Goal: Information Seeking & Learning: Learn about a topic

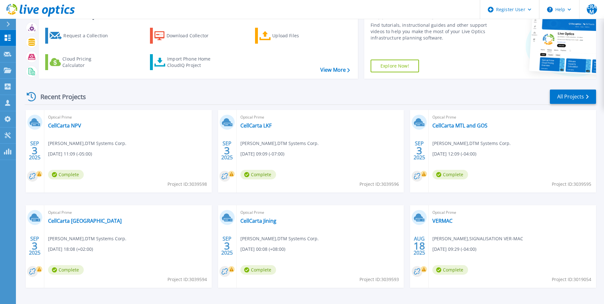
scroll to position [49, 0]
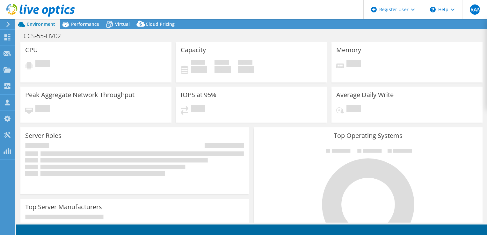
select select "USD"
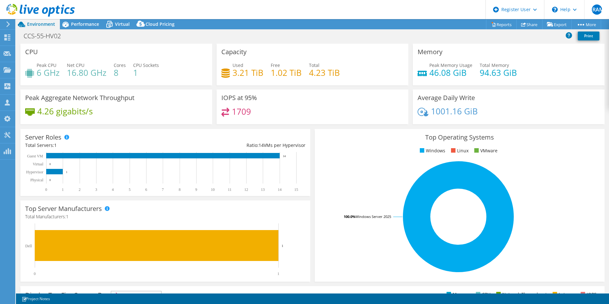
click at [7, 25] on icon at bounding box center [8, 24] width 5 height 6
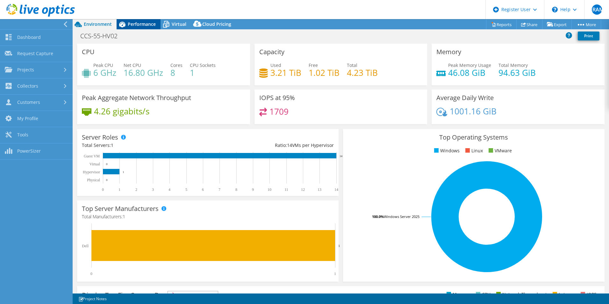
click at [117, 28] on icon at bounding box center [122, 24] width 11 height 11
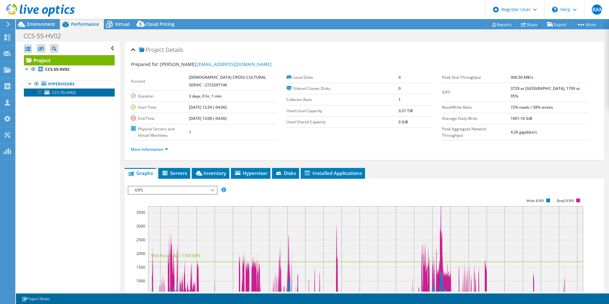
click at [72, 94] on span "CCS-55-HV02" at bounding box center [64, 92] width 24 height 5
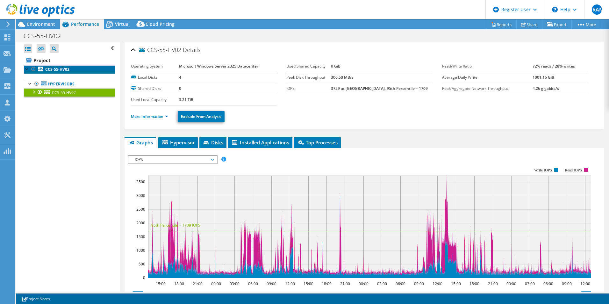
click at [55, 66] on link "CCS-55-HV02" at bounding box center [69, 69] width 91 height 8
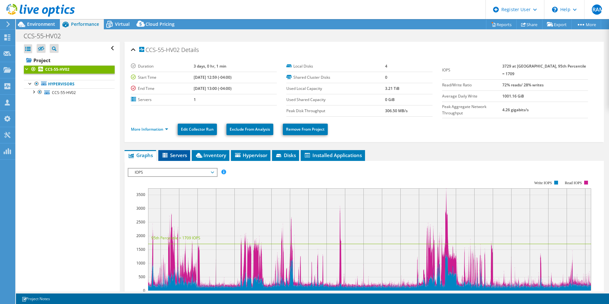
click at [164, 156] on icon at bounding box center [165, 155] width 6 height 5
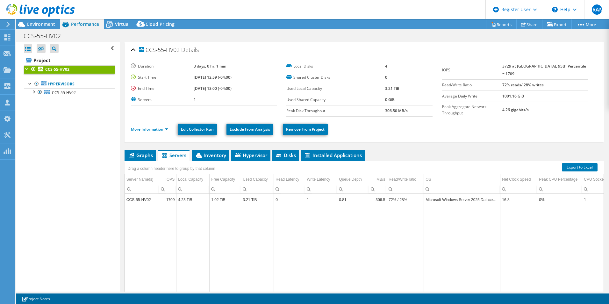
scroll to position [27, 0]
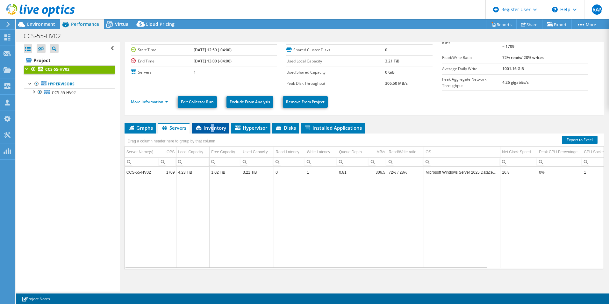
click at [212, 123] on li "Inventory" at bounding box center [211, 128] width 38 height 11
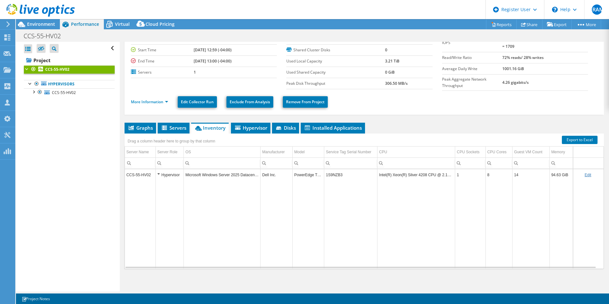
drag, startPoint x: 212, startPoint y: 121, endPoint x: 226, endPoint y: 139, distance: 22.4
click at [226, 139] on div "Drag a column header here to group by that column" at bounding box center [364, 137] width 479 height 8
click at [252, 130] on li "Hypervisor" at bounding box center [250, 128] width 39 height 11
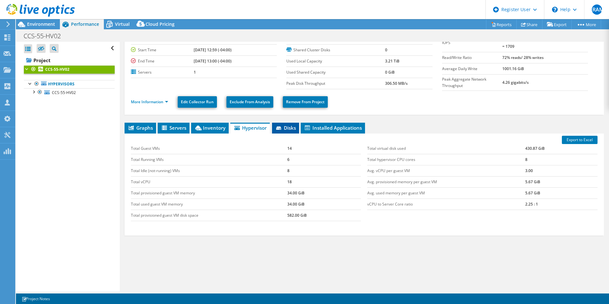
click at [281, 126] on icon at bounding box center [278, 127] width 5 height 3
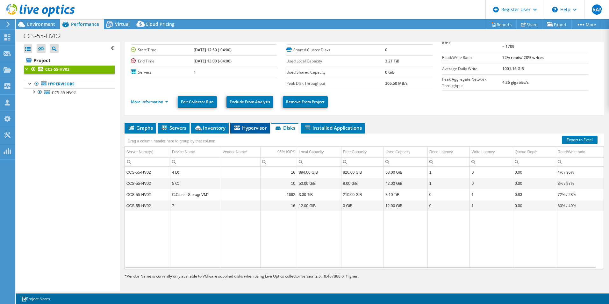
click at [257, 129] on span "Hypervisor" at bounding box center [249, 128] width 33 height 6
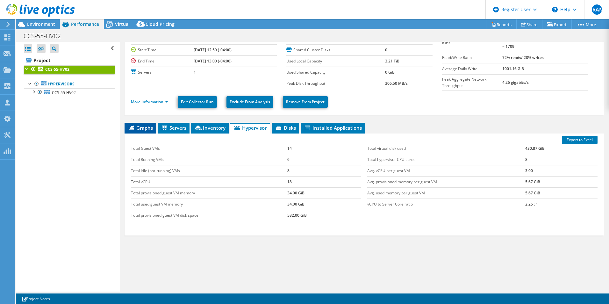
click at [148, 125] on span "Graphs" at bounding box center [140, 128] width 25 height 6
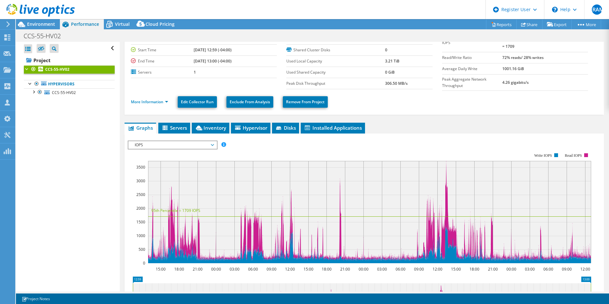
scroll to position [0, 0]
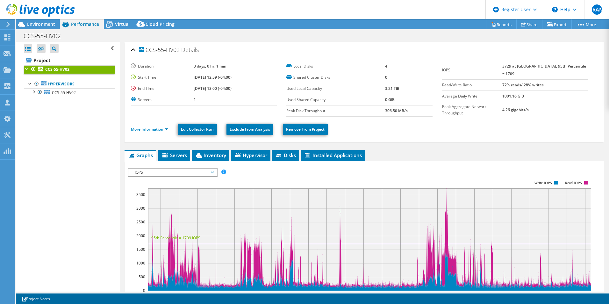
click at [177, 175] on div "IOPS IOPS Disk Throughput IO Size Latency Queue Depth CPU Percentage Memory Pag…" at bounding box center [173, 172] width 90 height 9
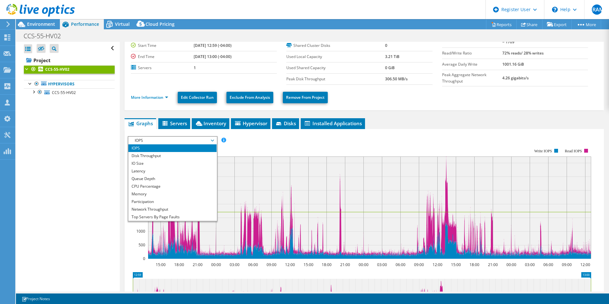
click at [289, 147] on rect at bounding box center [359, 203] width 463 height 127
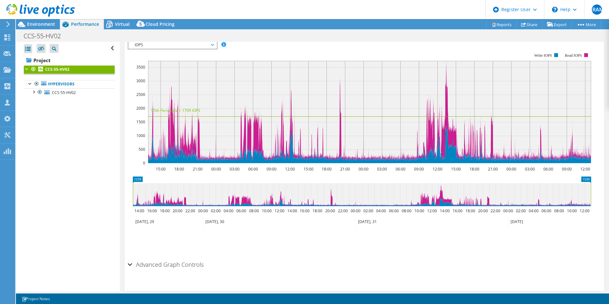
scroll to position [64, 0]
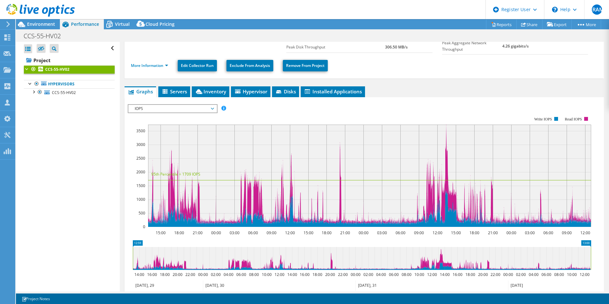
click at [208, 105] on span "IOPS" at bounding box center [173, 109] width 82 height 8
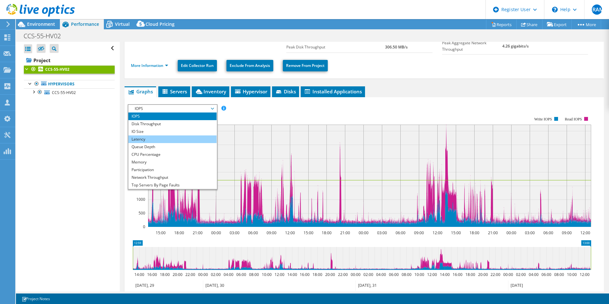
click at [172, 135] on li "Latency" at bounding box center [172, 139] width 88 height 8
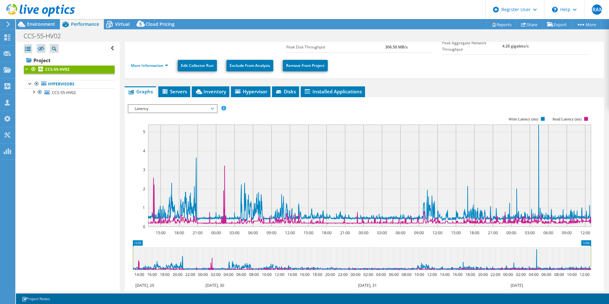
click at [190, 110] on span "Latency" at bounding box center [173, 109] width 82 height 8
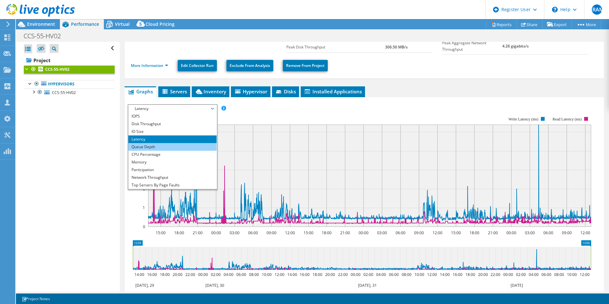
click at [164, 147] on li "Queue Depth" at bounding box center [172, 147] width 88 height 8
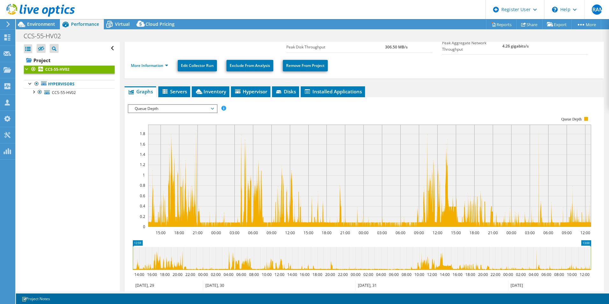
click at [175, 108] on span "Queue Depth" at bounding box center [173, 109] width 82 height 8
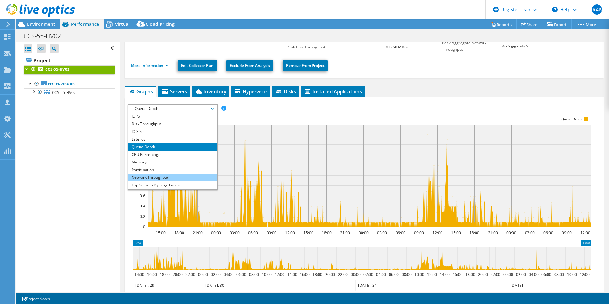
scroll to position [23, 0]
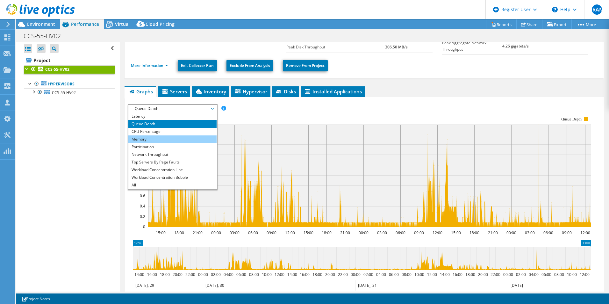
click at [170, 136] on li "Memory" at bounding box center [172, 139] width 88 height 8
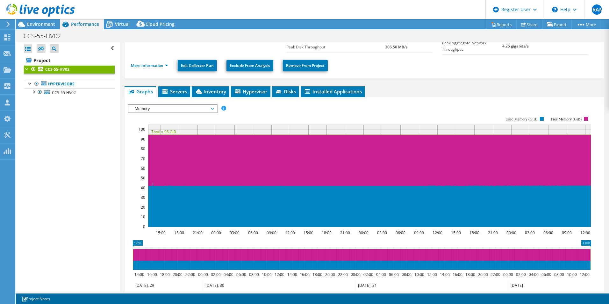
click at [168, 108] on span "Memory" at bounding box center [173, 109] width 82 height 8
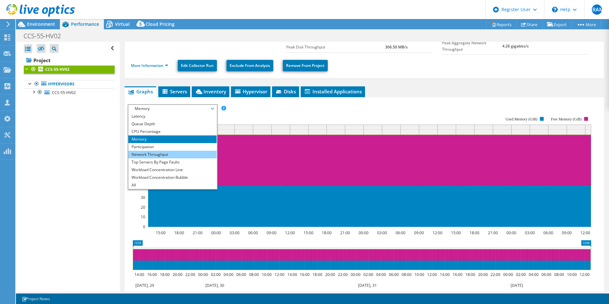
click at [172, 152] on li "Network Throughput" at bounding box center [172, 155] width 88 height 8
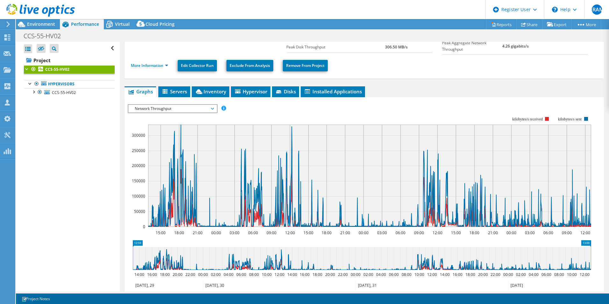
click at [171, 109] on span "Network Throughput" at bounding box center [173, 109] width 82 height 8
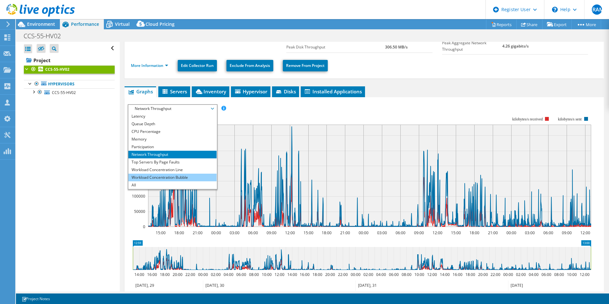
click at [174, 176] on li "Workload Concentration Bubble" at bounding box center [172, 178] width 88 height 8
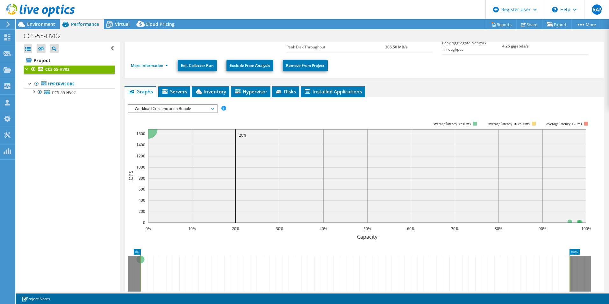
click at [184, 109] on span "Workload Concentration Bubble" at bounding box center [173, 109] width 82 height 8
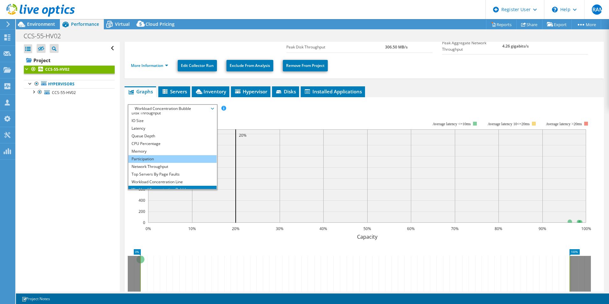
scroll to position [0, 0]
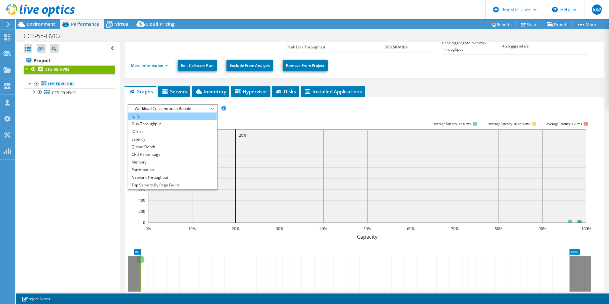
click at [170, 118] on li "IOPS" at bounding box center [172, 116] width 88 height 8
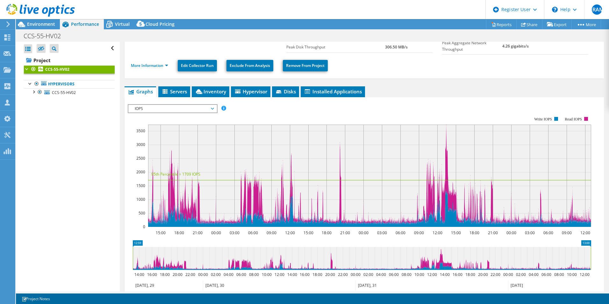
click at [397, 101] on div "IOPS Disk Throughput IO Size Latency Queue Depth CPU Percentage Memory Page Fau…" at bounding box center [364, 211] width 473 height 221
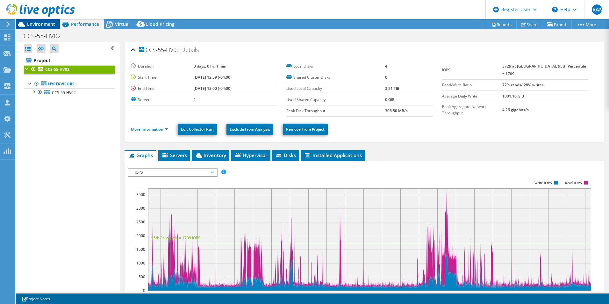
click at [56, 27] on div "Environment" at bounding box center [38, 24] width 44 height 10
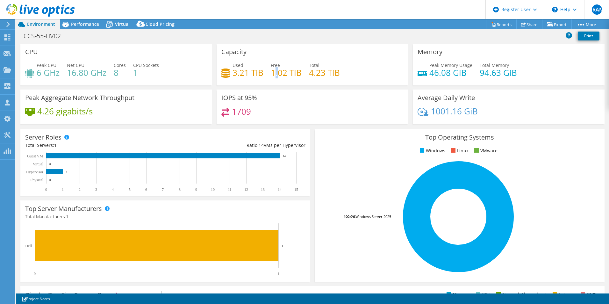
drag, startPoint x: 275, startPoint y: 75, endPoint x: 407, endPoint y: 81, distance: 132.3
click at [407, 81] on div "Capacity Used 3.21 TiB Free 1.02 TiB Total 4.23 TiB" at bounding box center [312, 65] width 196 height 42
click at [323, 99] on div "IOPS at 95% 1709" at bounding box center [313, 106] width 192 height 35
click at [85, 26] on span "Performance" at bounding box center [85, 24] width 28 height 6
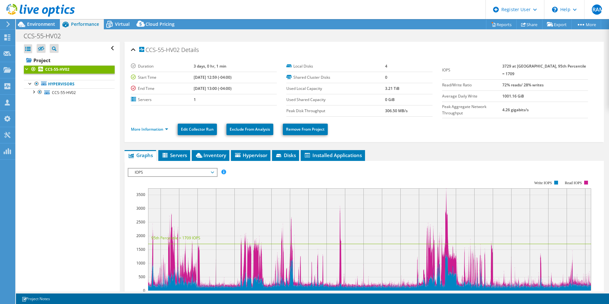
drag, startPoint x: 168, startPoint y: 49, endPoint x: 180, endPoint y: 51, distance: 12.0
click at [180, 51] on span "CCS-55-HV02" at bounding box center [159, 50] width 40 height 6
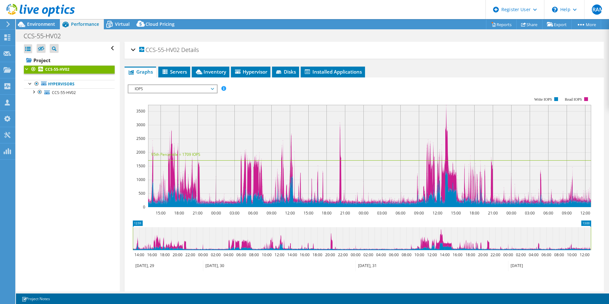
click at [195, 53] on span "Details" at bounding box center [190, 50] width 18 height 8
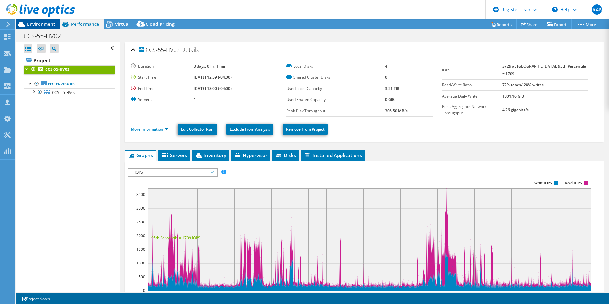
click at [50, 24] on span "Environment" at bounding box center [41, 24] width 28 height 6
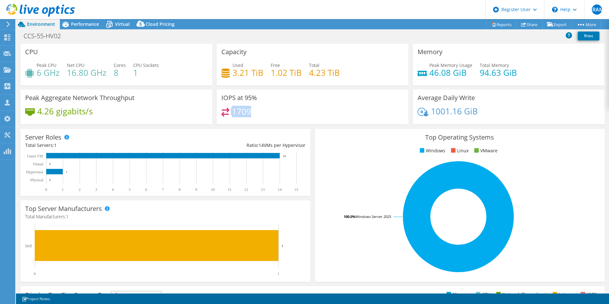
drag, startPoint x: 226, startPoint y: 112, endPoint x: 265, endPoint y: 116, distance: 38.7
click at [265, 116] on div "1709" at bounding box center [312, 115] width 182 height 14
drag, startPoint x: 265, startPoint y: 116, endPoint x: 314, endPoint y: 118, distance: 49.4
click at [314, 118] on div "1709" at bounding box center [312, 115] width 182 height 14
drag, startPoint x: 433, startPoint y: 109, endPoint x: 497, endPoint y: 118, distance: 64.1
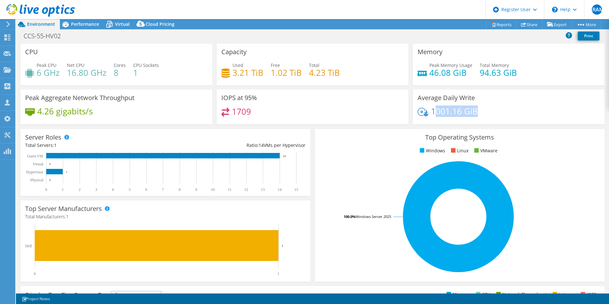
click at [486, 118] on div "1001.16 GiB" at bounding box center [509, 114] width 182 height 13
click at [112, 46] on div "CPU Peak CPU 6 GHz Net CPU 16.80 GHz Cores 8 CPU Sockets 1" at bounding box center [116, 65] width 192 height 42
click at [90, 25] on span "Performance" at bounding box center [85, 24] width 28 height 6
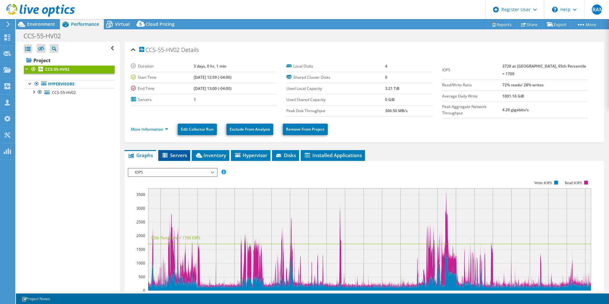
click at [181, 155] on span "Servers" at bounding box center [173, 155] width 25 height 6
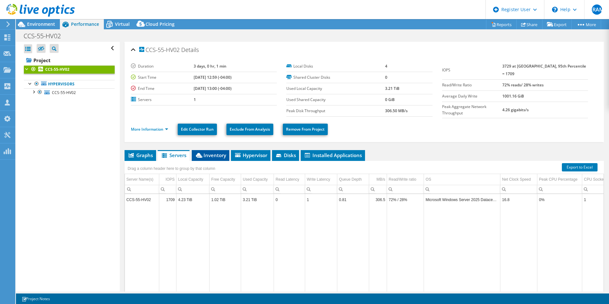
click at [206, 152] on span "Inventory" at bounding box center [210, 155] width 31 height 6
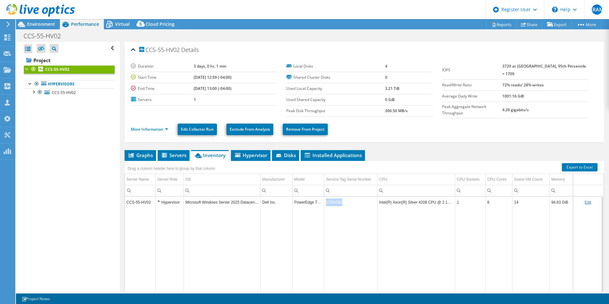
drag, startPoint x: 340, startPoint y: 199, endPoint x: 325, endPoint y: 202, distance: 15.4
click at [325, 202] on td "1S9NZB3" at bounding box center [350, 202] width 53 height 11
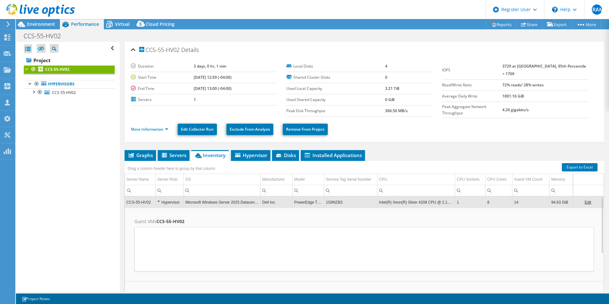
copy td "1S9NZB3"
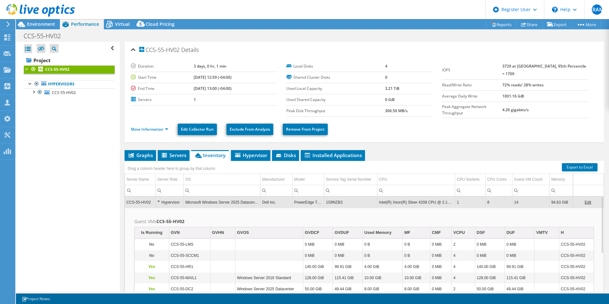
click at [408, 154] on ul "Graphs Servers Inventory Hypervisor Disks Cluster Disks Installed Applications" at bounding box center [364, 155] width 479 height 11
copy td "1S9NZB3"
drag, startPoint x: 340, startPoint y: 203, endPoint x: 326, endPoint y: 204, distance: 13.7
click at [326, 204] on td "1S9NZB3" at bounding box center [350, 202] width 53 height 11
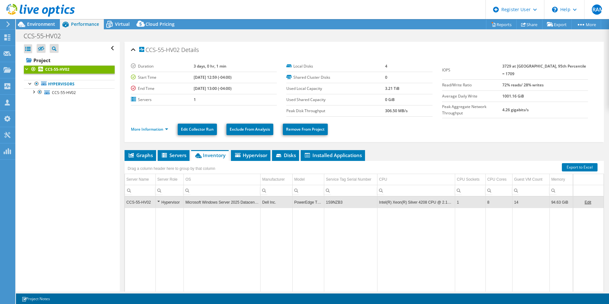
click at [385, 150] on ul "Graphs Servers Inventory Hypervisor Disks Cluster Disks Installed Applications" at bounding box center [364, 155] width 479 height 11
drag, startPoint x: 142, startPoint y: 154, endPoint x: 138, endPoint y: 161, distance: 8.5
click at [142, 154] on span "Graphs" at bounding box center [140, 155] width 25 height 6
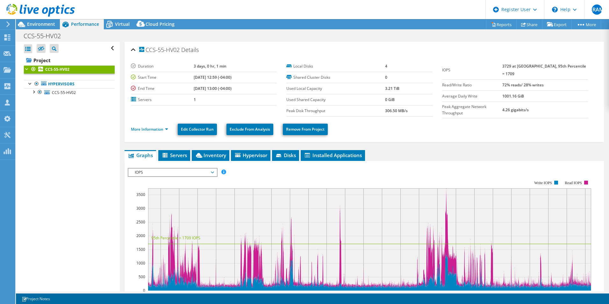
click at [177, 172] on span "IOPS" at bounding box center [173, 172] width 82 height 8
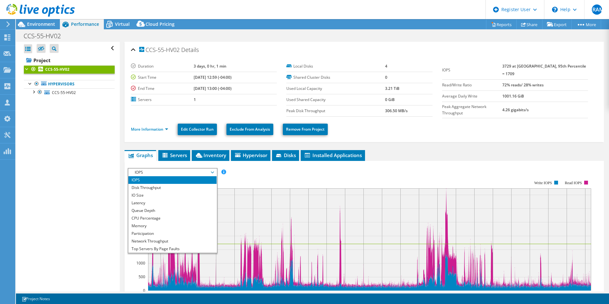
click at [258, 168] on div "IOPS Disk Throughput IO Size Latency Queue Depth CPU Percentage Memory Page Fau…" at bounding box center [364, 172] width 473 height 9
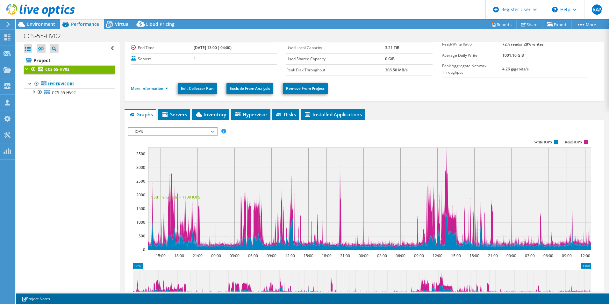
scroll to position [32, 0]
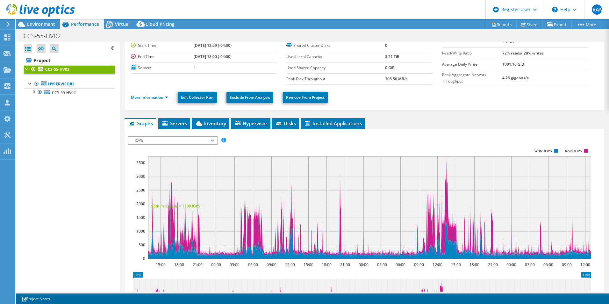
click at [196, 139] on span "IOPS" at bounding box center [173, 141] width 82 height 8
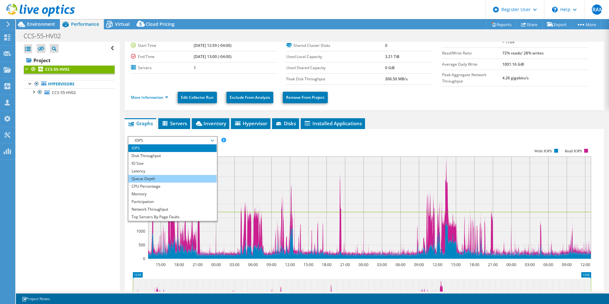
click at [168, 175] on li "Queue Depth" at bounding box center [172, 179] width 88 height 8
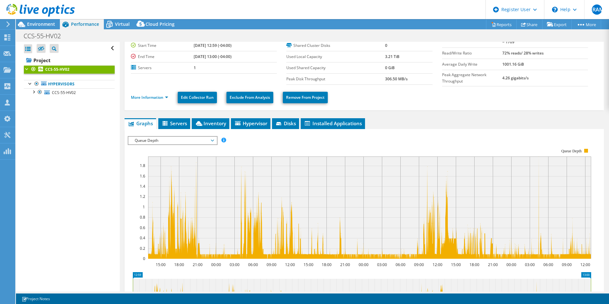
click at [165, 143] on div "Queue Depth IOPS Disk Throughput IO Size Latency Queue Depth CPU Percentage Mem…" at bounding box center [173, 140] width 90 height 9
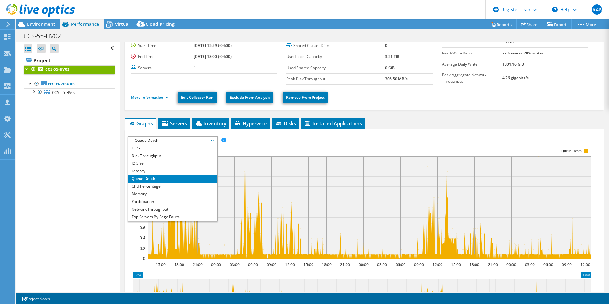
click at [177, 139] on span "Queue Depth" at bounding box center [173, 141] width 82 height 8
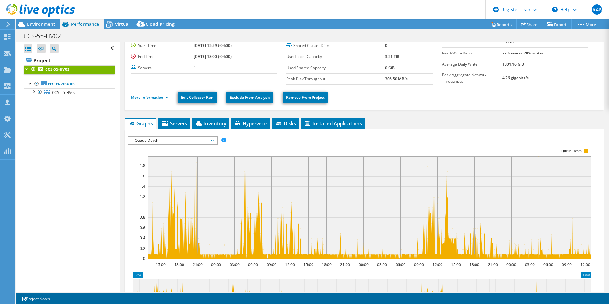
click at [177, 139] on span "Queue Depth" at bounding box center [173, 141] width 82 height 8
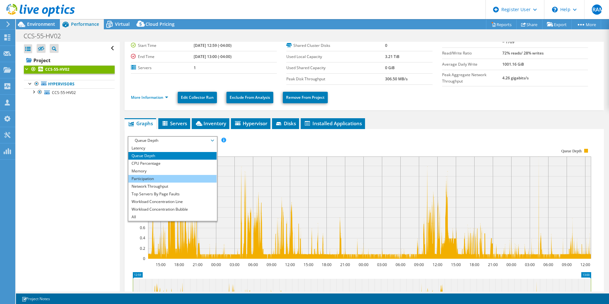
scroll to position [0, 0]
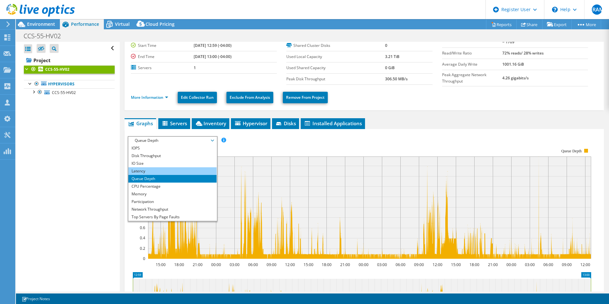
click at [153, 167] on li "Latency" at bounding box center [172, 171] width 88 height 8
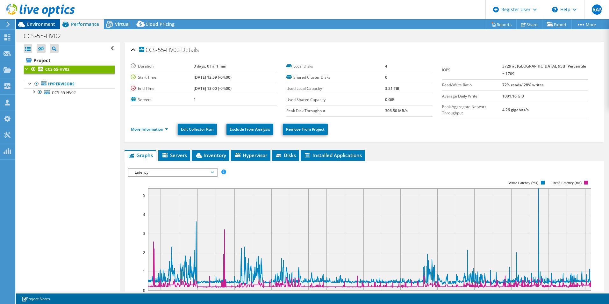
click at [35, 25] on span "Environment" at bounding box center [41, 24] width 28 height 6
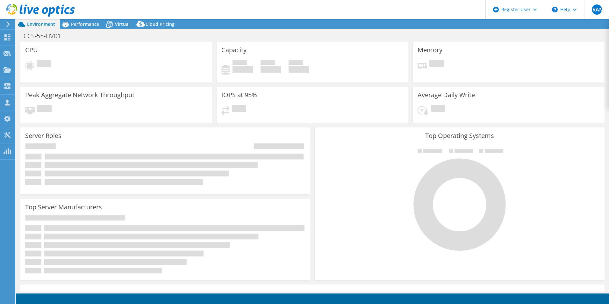
select select "USD"
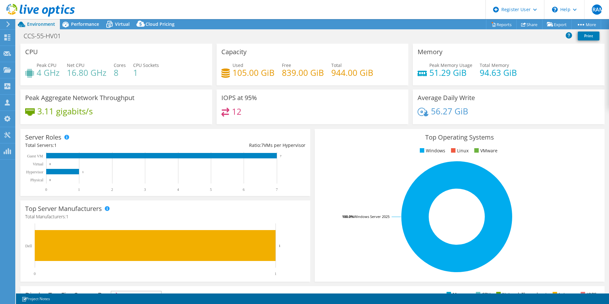
click at [86, 18] on header "ERAM Dell User Ernesto Raul Aleman Mesa ErnestoRaul.AlemanMesa@dell.com Dell My…" at bounding box center [304, 9] width 609 height 19
click at [86, 25] on span "Performance" at bounding box center [85, 24] width 28 height 6
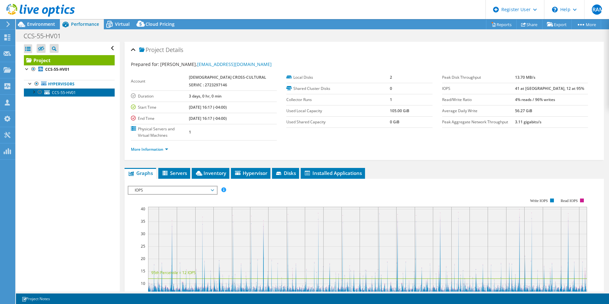
click at [70, 93] on span "CCS-55-HV01" at bounding box center [64, 92] width 24 height 5
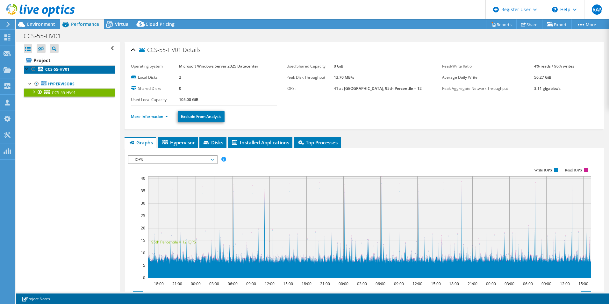
click at [68, 69] on b "CCS-55-HV01" at bounding box center [57, 69] width 24 height 5
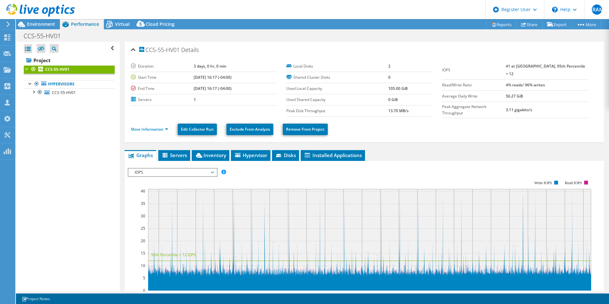
click at [50, 20] on div at bounding box center [37, 10] width 75 height 21
click at [53, 23] on span "Environment" at bounding box center [41, 24] width 28 height 6
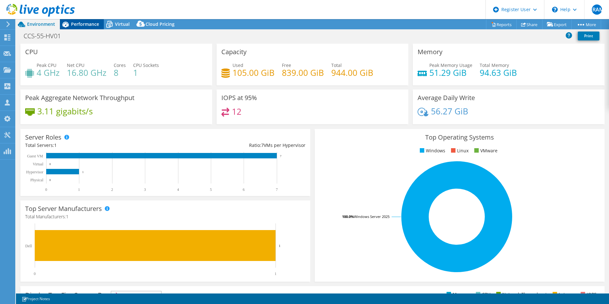
click at [93, 24] on span "Performance" at bounding box center [85, 24] width 28 height 6
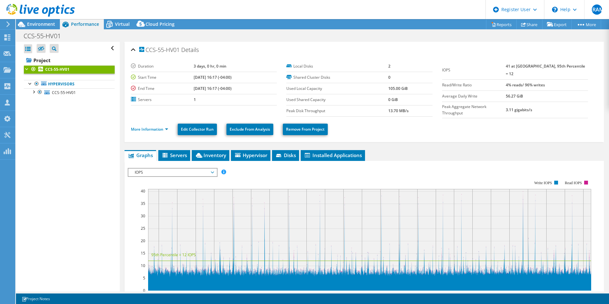
click at [203, 168] on span "IOPS" at bounding box center [173, 172] width 82 height 8
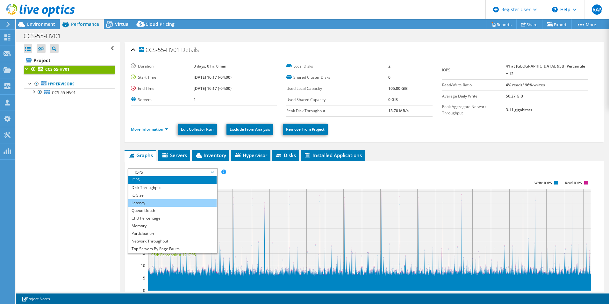
click at [155, 199] on li "Latency" at bounding box center [172, 203] width 88 height 8
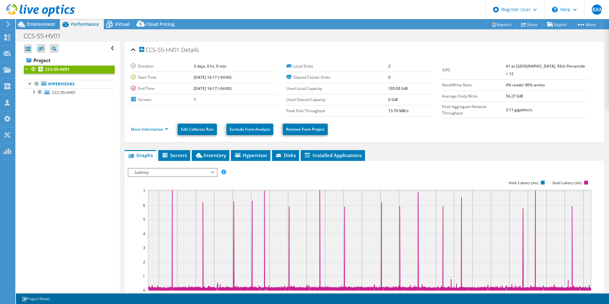
click at [175, 169] on span "Latency" at bounding box center [173, 172] width 82 height 8
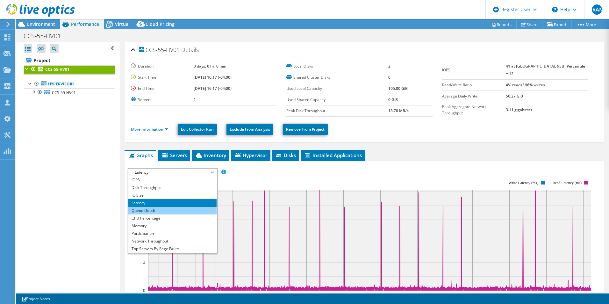
click at [161, 211] on li "Queue Depth" at bounding box center [172, 211] width 88 height 8
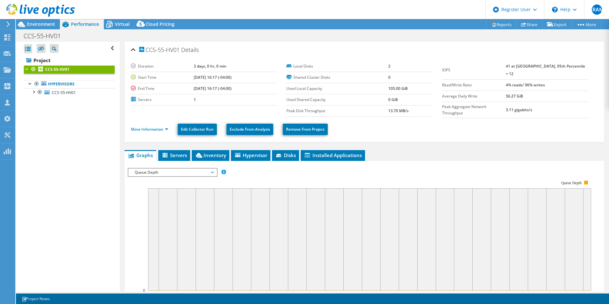
click at [173, 170] on span "Queue Depth" at bounding box center [173, 172] width 82 height 8
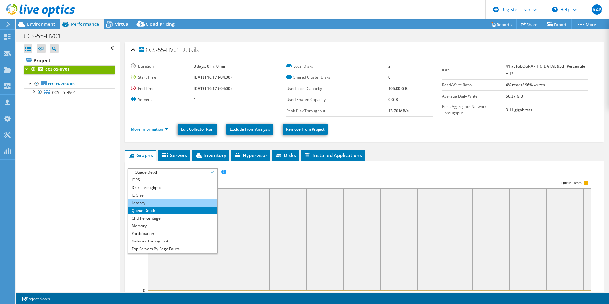
click at [161, 201] on li "Latency" at bounding box center [172, 203] width 88 height 8
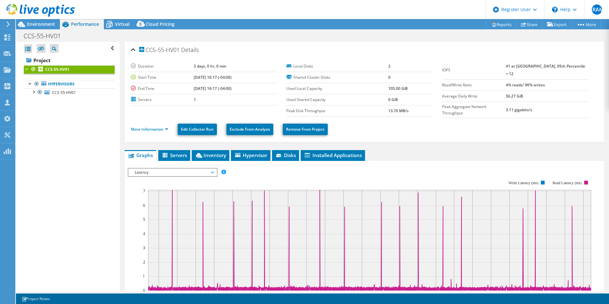
click at [169, 174] on span "Latency" at bounding box center [173, 172] width 82 height 8
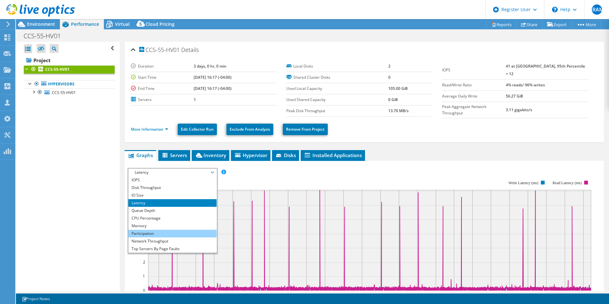
scroll to position [23, 0]
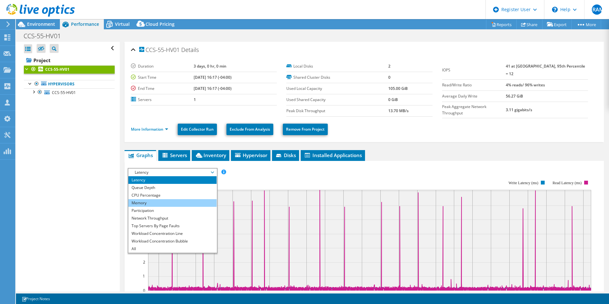
click at [166, 202] on li "Memory" at bounding box center [172, 203] width 88 height 8
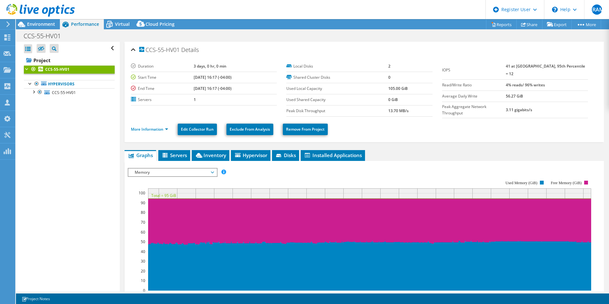
click at [173, 173] on span "Memory" at bounding box center [173, 172] width 82 height 8
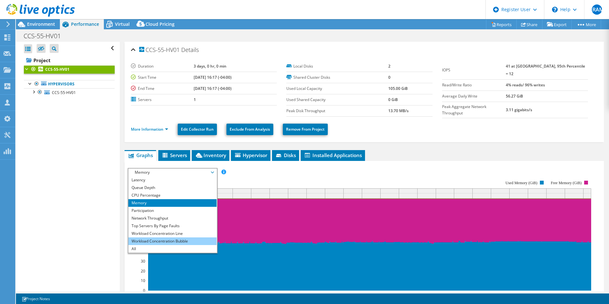
click at [171, 238] on li "Workload Concentration Bubble" at bounding box center [172, 241] width 88 height 8
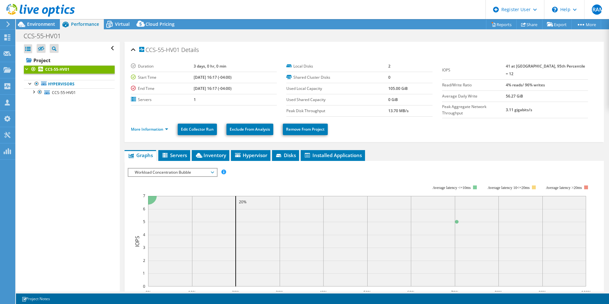
click at [181, 171] on span "Workload Concentration Bubble" at bounding box center [173, 172] width 82 height 8
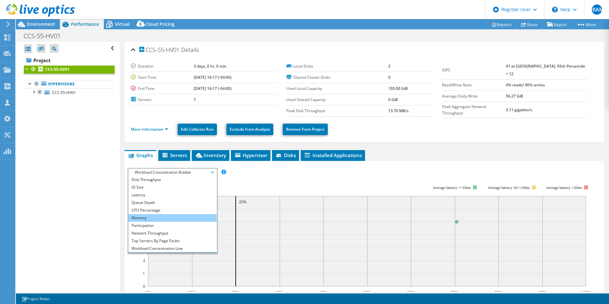
scroll to position [0, 0]
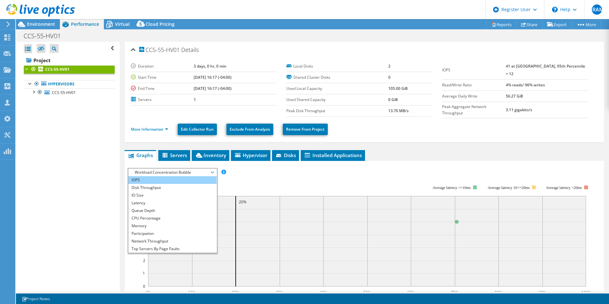
click at [168, 178] on li "IOPS" at bounding box center [172, 180] width 88 height 8
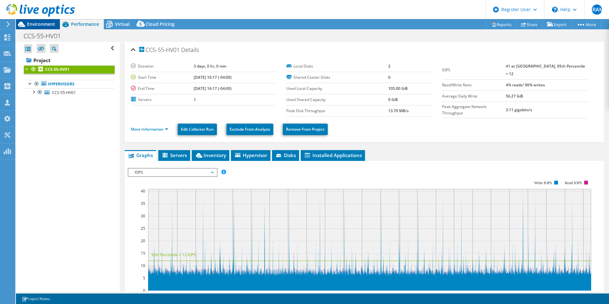
click at [56, 28] on div "Environment" at bounding box center [38, 24] width 44 height 10
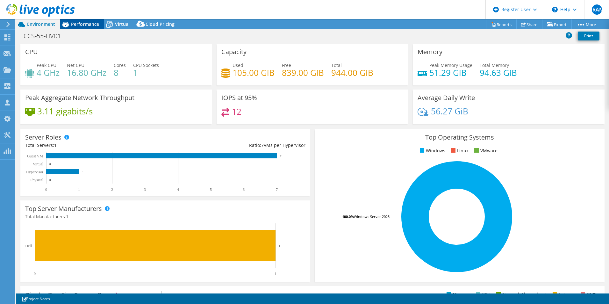
click at [70, 25] on icon at bounding box center [65, 24] width 11 height 11
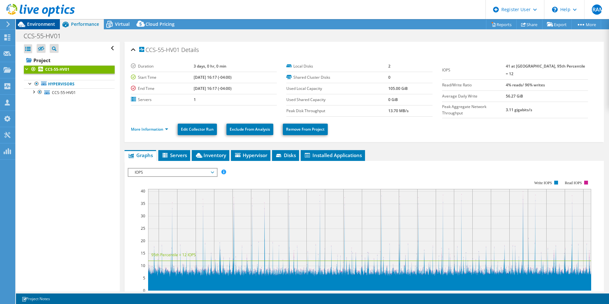
click at [41, 24] on span "Environment" at bounding box center [41, 24] width 28 height 6
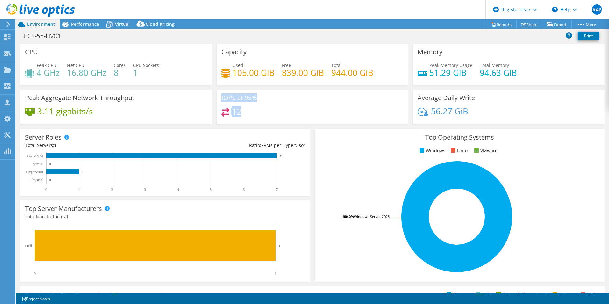
drag, startPoint x: 238, startPoint y: 112, endPoint x: 211, endPoint y: 115, distance: 27.6
click at [211, 115] on div "CPU Peak CPU 4 GHz Net CPU 16.80 GHz Cores 8 CPU Sockets 1 Capacity Used 105.00…" at bounding box center [312, 86] width 589 height 85
drag, startPoint x: 211, startPoint y: 116, endPoint x: 262, endPoint y: 117, distance: 51.6
click at [262, 117] on div "12" at bounding box center [312, 115] width 182 height 14
click at [85, 30] on div "CCS-55-HV01 Print" at bounding box center [312, 36] width 593 height 12
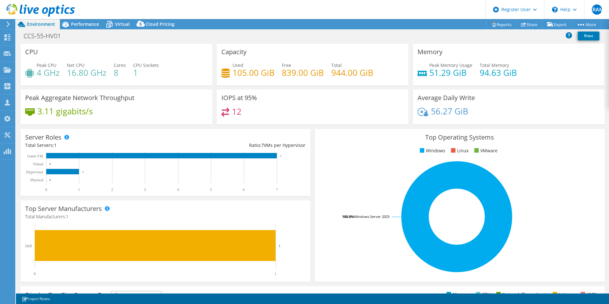
drag, startPoint x: 86, startPoint y: 23, endPoint x: 102, endPoint y: 53, distance: 33.8
click at [86, 23] on span "Performance" at bounding box center [85, 24] width 28 height 6
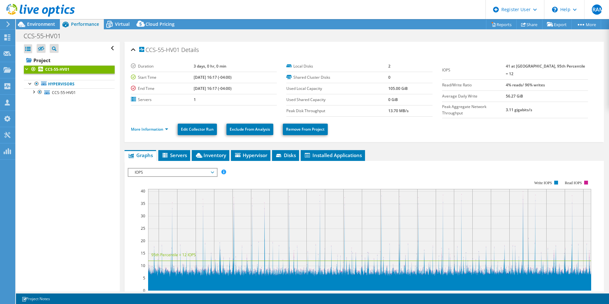
click at [188, 168] on span "IOPS" at bounding box center [173, 172] width 82 height 8
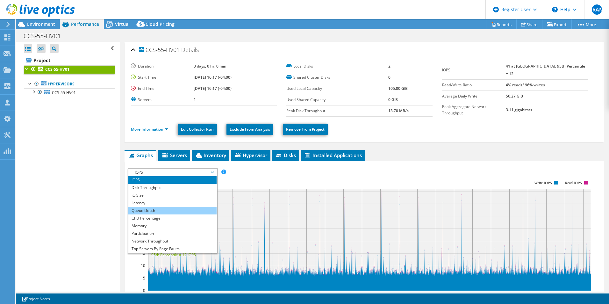
click at [170, 207] on li "Queue Depth" at bounding box center [172, 211] width 88 height 8
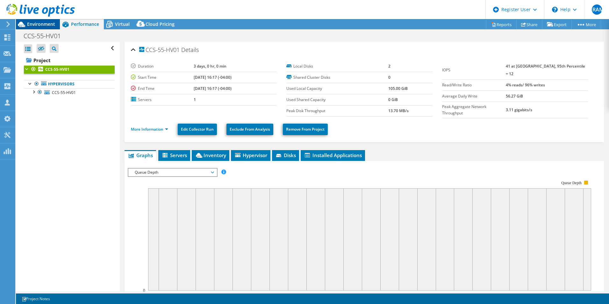
click at [47, 27] on span "Environment" at bounding box center [41, 24] width 28 height 6
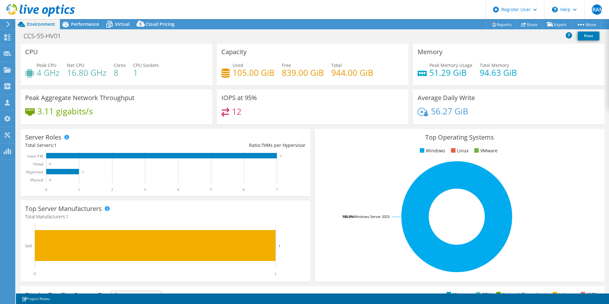
select select "USD"
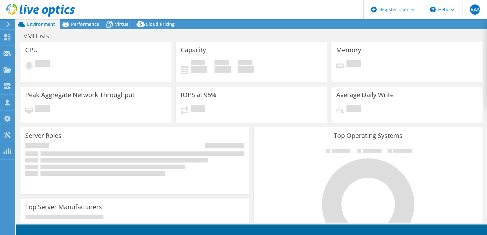
select select "[GEOGRAPHIC_DATA]"
select select "CAD"
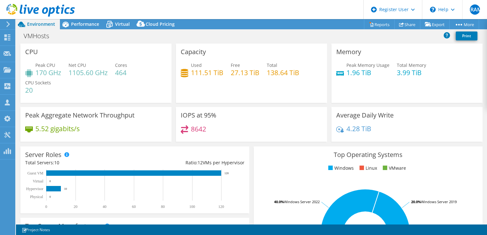
click at [329, 38] on div "VMHosts Print" at bounding box center [251, 36] width 471 height 12
click at [99, 28] on div "Performance" at bounding box center [82, 24] width 44 height 10
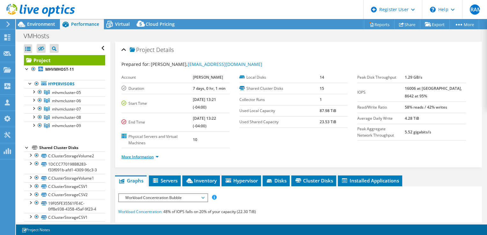
click at [146, 155] on link "More Information" at bounding box center [139, 156] width 37 height 5
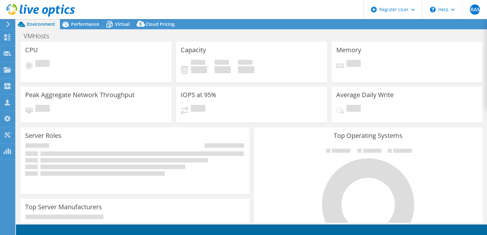
select select "[GEOGRAPHIC_DATA]"
select select "CAD"
